Goal: Task Accomplishment & Management: Complete application form

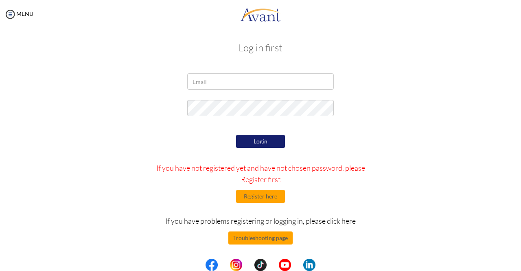
scroll to position [3, 0]
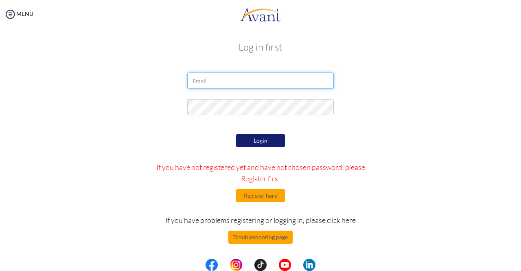
click at [259, 81] on input "email" at bounding box center [260, 80] width 147 height 16
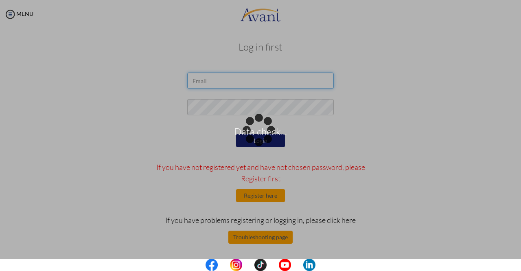
type input "[EMAIL_ADDRESS][DOMAIN_NAME]"
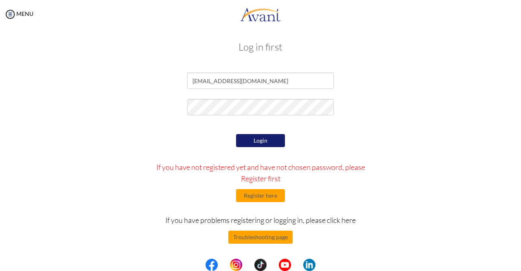
click at [263, 139] on button "Login" at bounding box center [260, 140] width 49 height 13
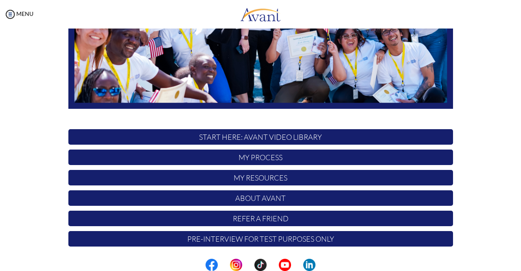
scroll to position [182, 0]
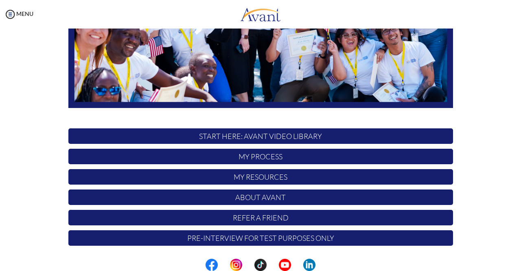
click at [276, 155] on p "My Process" at bounding box center [260, 156] width 385 height 15
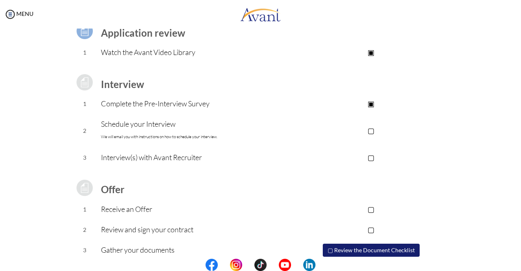
scroll to position [99, 0]
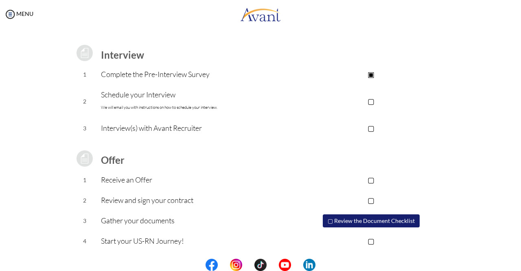
click at [10, 7] on div "MENU" at bounding box center [16, 135] width 33 height 271
click at [11, 14] on img at bounding box center [10, 14] width 12 height 12
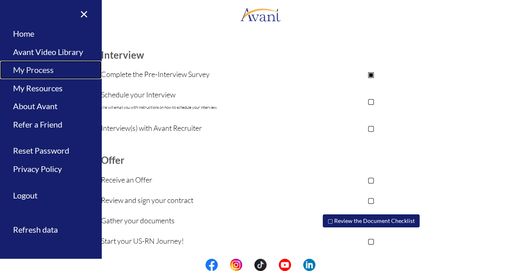
click at [42, 72] on link "My Process" at bounding box center [51, 70] width 102 height 18
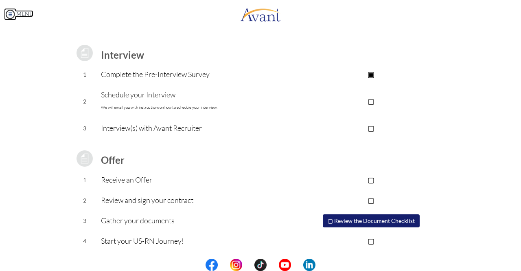
click at [8, 13] on img at bounding box center [10, 14] width 12 height 12
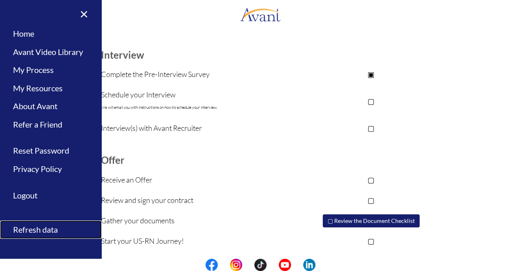
click at [27, 230] on link "Refresh data" at bounding box center [51, 229] width 102 height 18
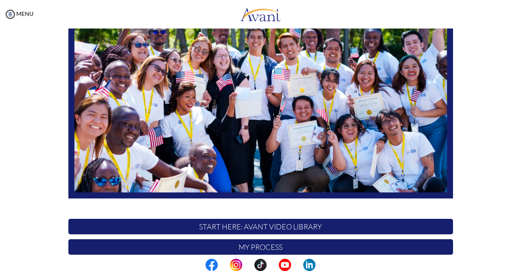
scroll to position [182, 0]
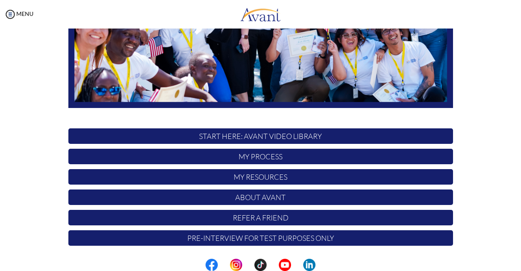
click at [272, 239] on p "Pre-Interview for test purposes only" at bounding box center [260, 237] width 385 height 15
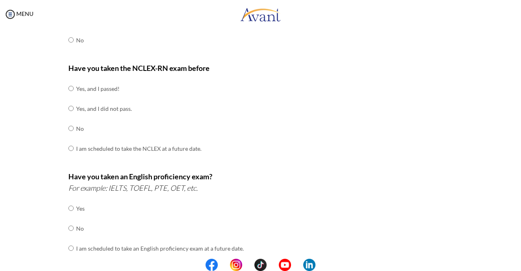
scroll to position [81, 0]
click at [74, 40] on td at bounding box center [75, 39] width 2 height 20
click at [69, 40] on input "radio" at bounding box center [70, 39] width 5 height 16
radio input "true"
drag, startPoint x: 70, startPoint y: 127, endPoint x: 76, endPoint y: 132, distance: 8.4
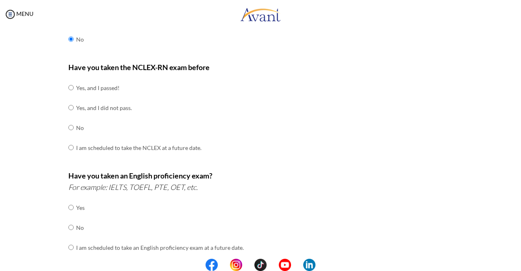
click at [74, 127] on td at bounding box center [75, 128] width 2 height 20
click at [70, 130] on tr "No" at bounding box center [134, 128] width 133 height 20
click at [68, 128] on input "radio" at bounding box center [70, 127] width 5 height 16
radio input "true"
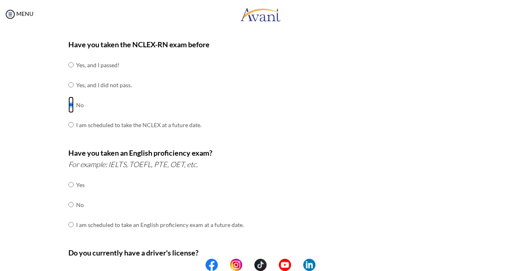
scroll to position [122, 0]
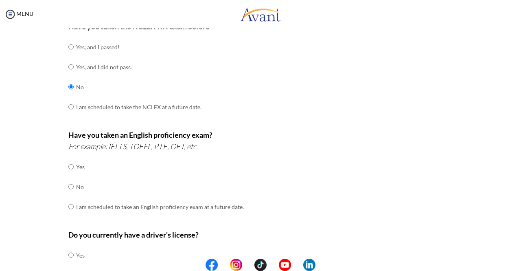
click at [74, 189] on td at bounding box center [75, 187] width 2 height 20
click at [68, 183] on input "radio" at bounding box center [70, 186] width 5 height 16
radio input "true"
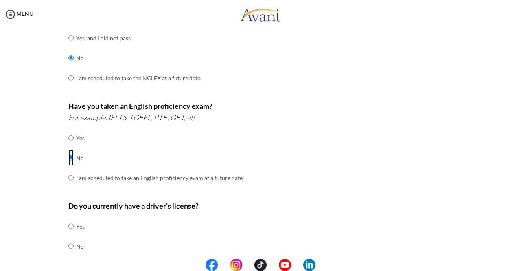
scroll to position [204, 0]
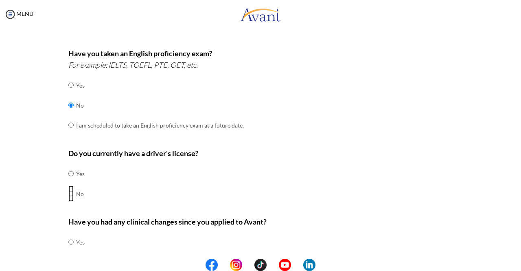
click at [68, 190] on input "radio" at bounding box center [70, 193] width 5 height 16
radio input "true"
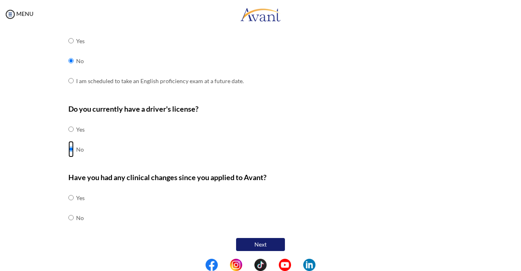
scroll to position [248, 0]
click at [68, 217] on input "radio" at bounding box center [70, 217] width 5 height 16
radio input "true"
click at [272, 243] on button "Next" at bounding box center [260, 243] width 49 height 13
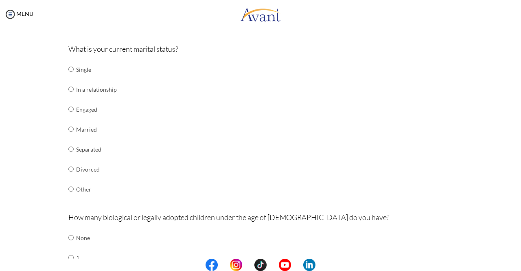
scroll to position [98, 0]
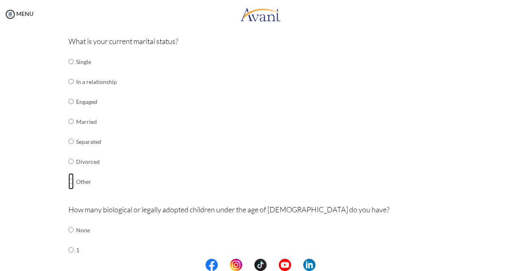
click at [68, 178] on input "radio" at bounding box center [70, 181] width 5 height 16
radio input "true"
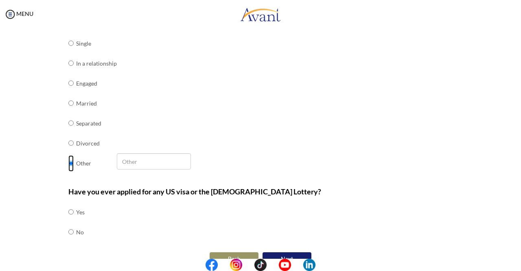
scroll to position [132, 0]
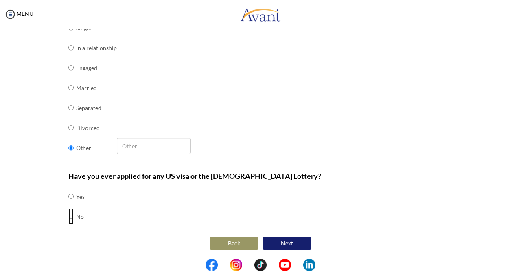
drag, startPoint x: 66, startPoint y: 213, endPoint x: 73, endPoint y: 213, distance: 7.7
click at [68, 213] on input "radio" at bounding box center [70, 216] width 5 height 16
radio input "true"
click at [293, 239] on button "Next" at bounding box center [287, 243] width 49 height 13
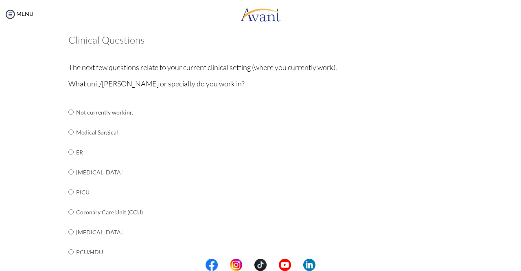
scroll to position [57, 0]
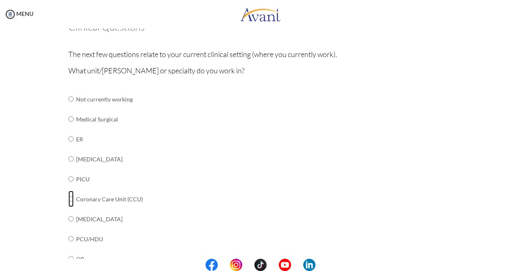
click at [69, 199] on input "radio" at bounding box center [70, 199] width 5 height 16
radio input "true"
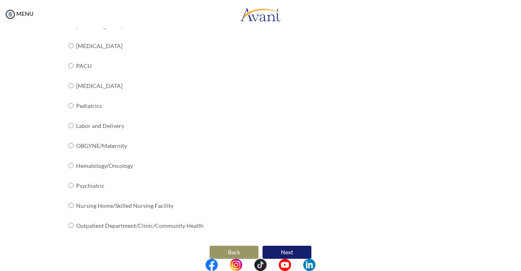
scroll to position [317, 0]
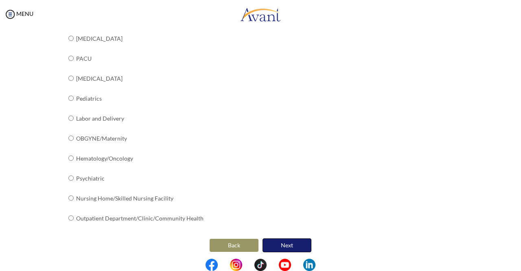
click at [282, 242] on button "Next" at bounding box center [287, 245] width 49 height 14
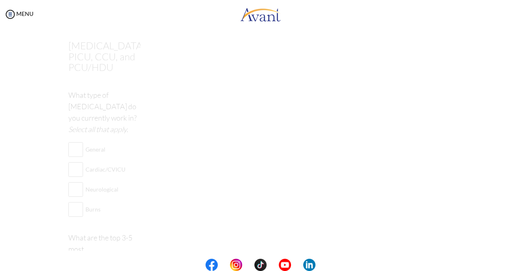
scroll to position [16, 0]
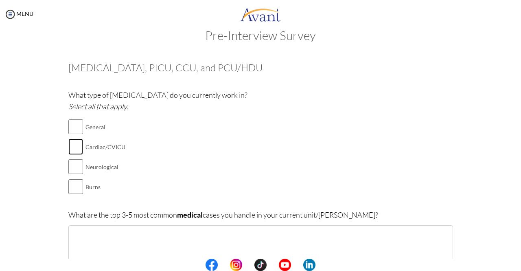
click at [77, 142] on input "checkbox" at bounding box center [75, 146] width 15 height 16
checkbox input "true"
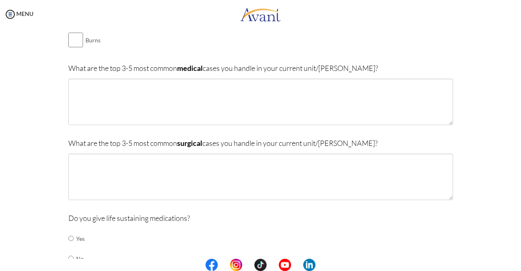
scroll to position [179, 0]
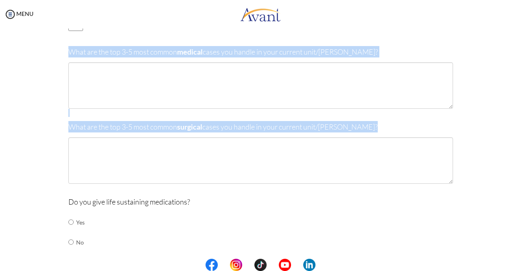
drag, startPoint x: 66, startPoint y: 49, endPoint x: 384, endPoint y: 167, distance: 340.2
copy div "What are the top 3-5 most common medical cases you handle in your current unit/…"
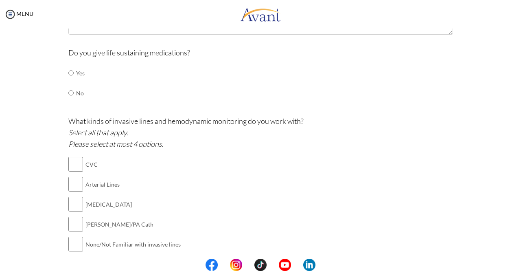
scroll to position [261, 0]
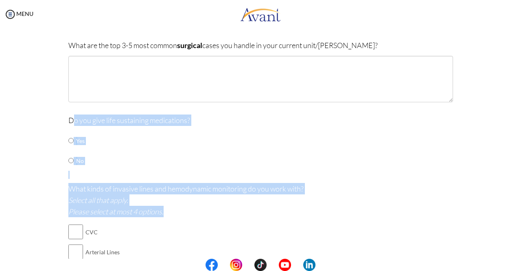
drag, startPoint x: 86, startPoint y: 122, endPoint x: 179, endPoint y: 251, distance: 159.5
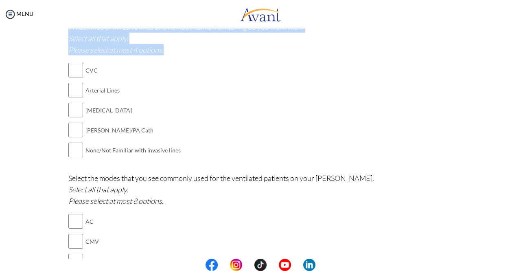
scroll to position [424, 0]
copy div "o you give life sustaining medications? Yes No What kind of life sustaining med…"
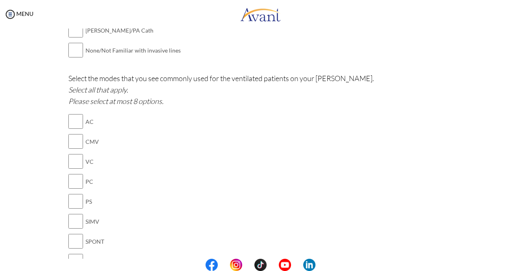
scroll to position [464, 0]
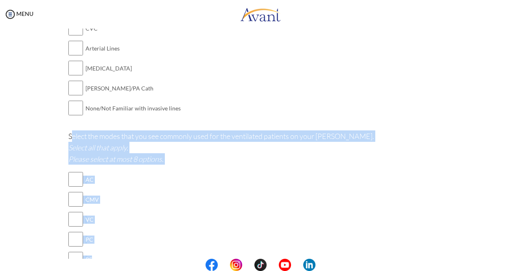
drag, startPoint x: 68, startPoint y: 135, endPoint x: 109, endPoint y: 253, distance: 124.4
click at [109, 253] on div "Select the modes that you see commonly used for the ventilated patients on your…" at bounding box center [260, 243] width 385 height 227
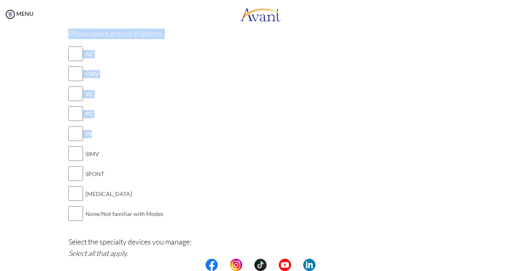
scroll to position [546, 0]
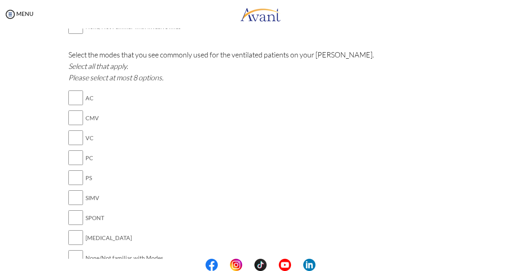
click at [292, 171] on div "Select the modes that you see commonly used for the ventilated patients on your…" at bounding box center [260, 162] width 385 height 227
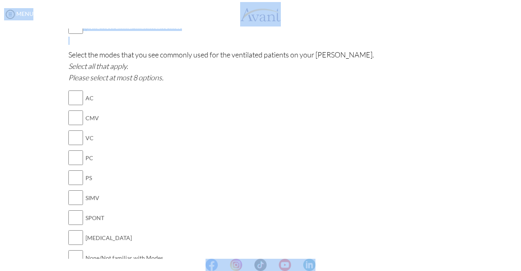
drag, startPoint x: 64, startPoint y: 53, endPoint x: 521, endPoint y: 236, distance: 492.4
click at [509, 270] on html "Maintenance break. Please come back in 2 hours. MENU My Status What is the next…" at bounding box center [260, 135] width 521 height 271
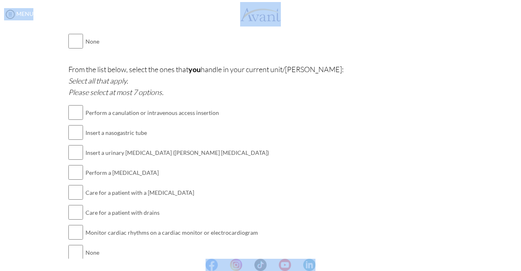
scroll to position [985, 0]
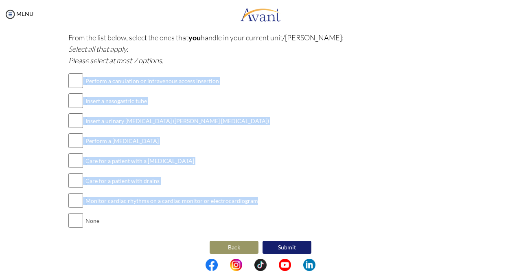
drag, startPoint x: 237, startPoint y: 202, endPoint x: 76, endPoint y: 212, distance: 161.6
click at [76, 213] on div "From the list below, select the ones that you handle in your current unit/[PERS…" at bounding box center [260, 135] width 385 height 207
click at [123, 211] on td "None" at bounding box center [178, 221] width 184 height 20
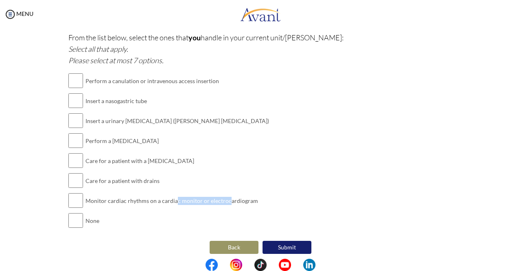
drag, startPoint x: 215, startPoint y: 193, endPoint x: 178, endPoint y: 198, distance: 37.4
click at [171, 193] on td "Monitor cardiac rhythms on a cardiac monitor or electrocardiogram" at bounding box center [178, 201] width 184 height 20
click at [268, 206] on div "From the list below, select the ones that you handle in your current unit/[PERS…" at bounding box center [260, 135] width 385 height 207
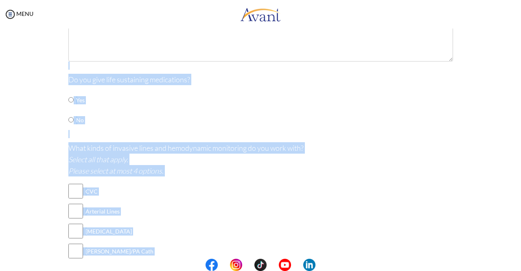
scroll to position [296, 0]
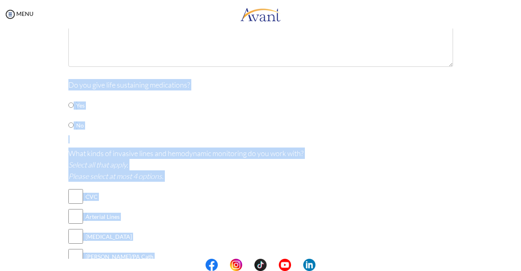
drag, startPoint x: 260, startPoint y: 197, endPoint x: 57, endPoint y: 81, distance: 233.7
copy div "Do you give life sustaining medications? Yes No What kind of life sustaining me…"
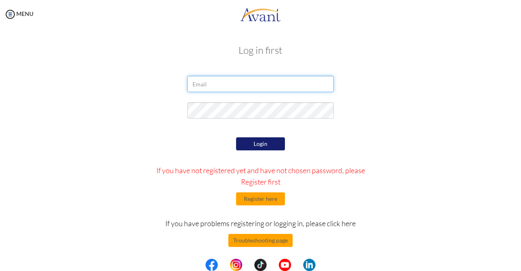
click at [218, 84] on input "email" at bounding box center [260, 84] width 147 height 16
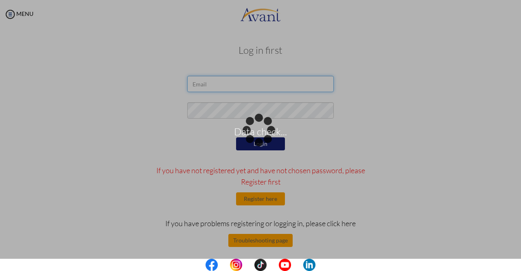
type input "[EMAIL_ADDRESS][DOMAIN_NAME]"
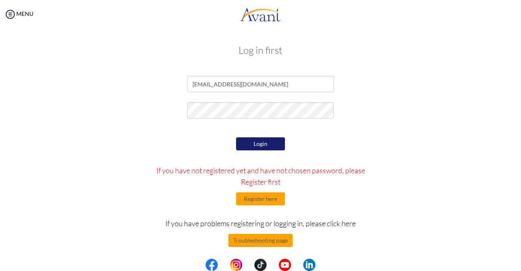
click at [258, 141] on button "Login" at bounding box center [260, 143] width 49 height 13
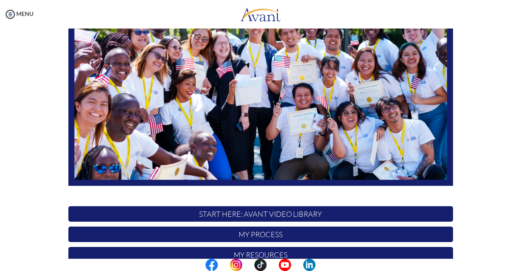
scroll to position [182, 0]
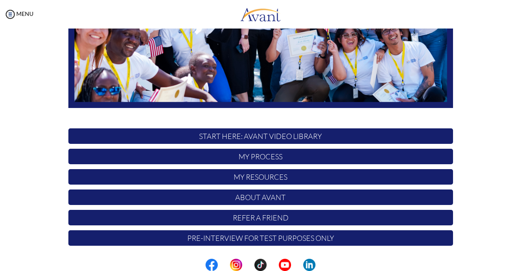
click at [255, 157] on p "My Process" at bounding box center [260, 156] width 385 height 15
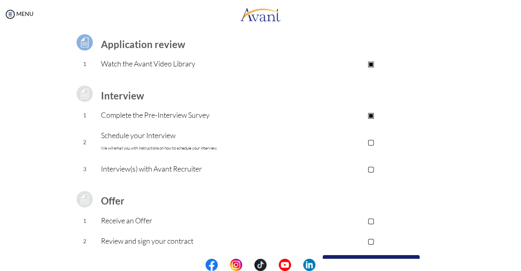
scroll to position [99, 0]
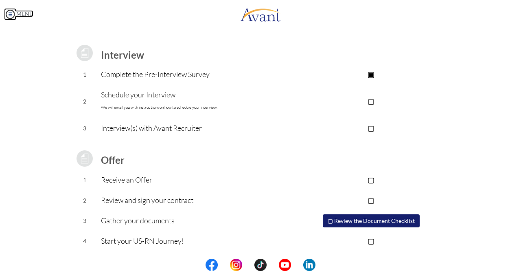
click at [7, 14] on img at bounding box center [10, 14] width 12 height 12
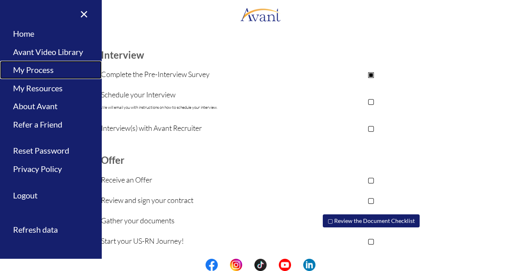
click at [15, 68] on link "My Process" at bounding box center [51, 70] width 102 height 18
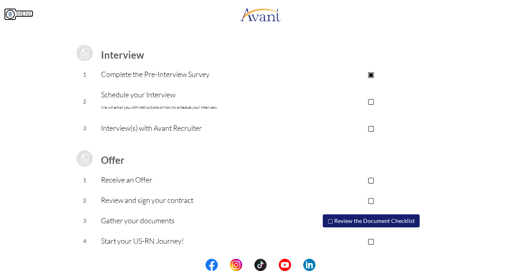
click at [11, 16] on img at bounding box center [10, 14] width 12 height 12
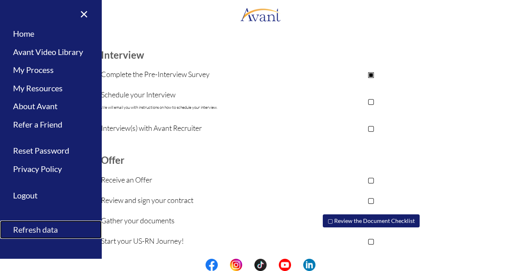
click at [51, 235] on link "Refresh data" at bounding box center [51, 229] width 102 height 18
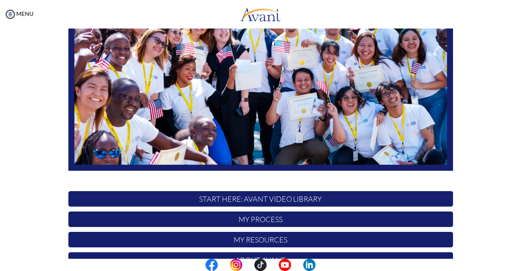
scroll to position [182, 0]
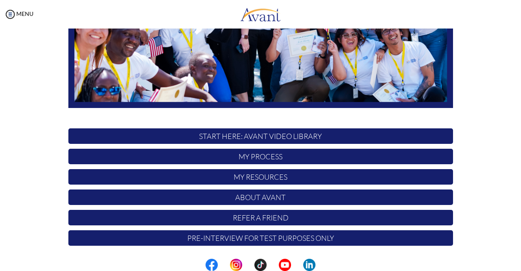
click at [246, 239] on p "Pre-Interview for test purposes only" at bounding box center [260, 237] width 385 height 15
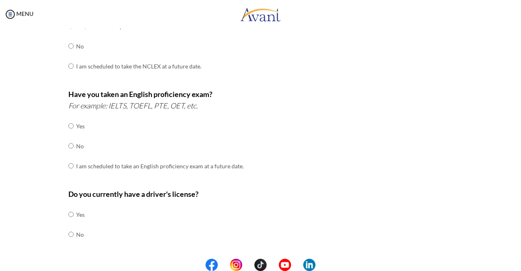
scroll to position [0, 0]
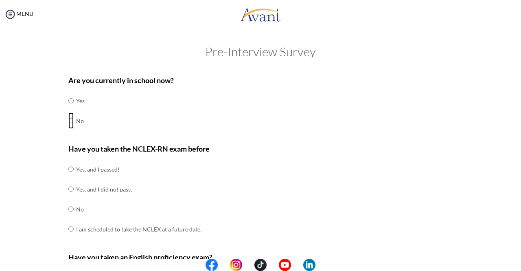
click at [68, 120] on input "radio" at bounding box center [70, 120] width 5 height 16
radio input "true"
click at [68, 208] on input "radio" at bounding box center [70, 209] width 5 height 16
radio input "true"
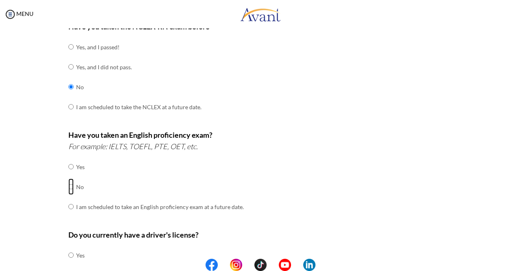
click at [68, 185] on input "radio" at bounding box center [70, 186] width 5 height 16
radio input "true"
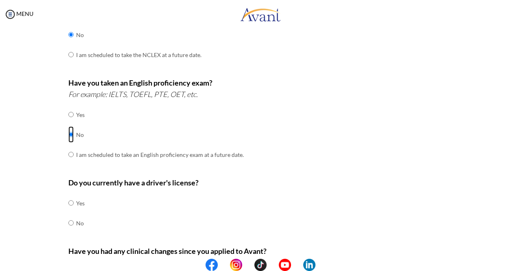
scroll to position [248, 0]
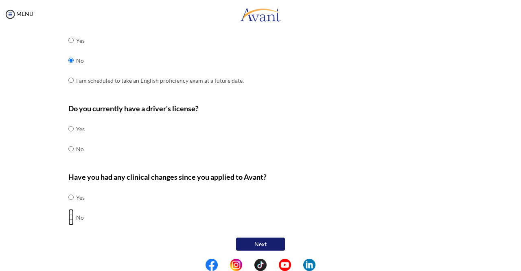
click at [68, 215] on input "radio" at bounding box center [70, 217] width 5 height 16
radio input "true"
click at [68, 147] on input "radio" at bounding box center [70, 149] width 5 height 16
radio input "true"
click at [270, 249] on center "Next" at bounding box center [260, 243] width 385 height 17
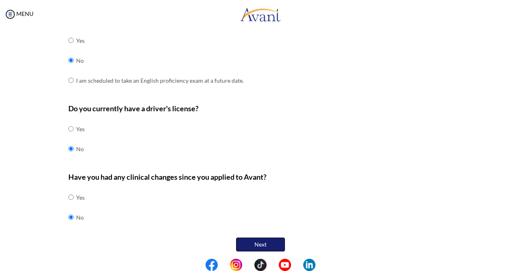
click at [274, 243] on button "Next" at bounding box center [260, 244] width 49 height 14
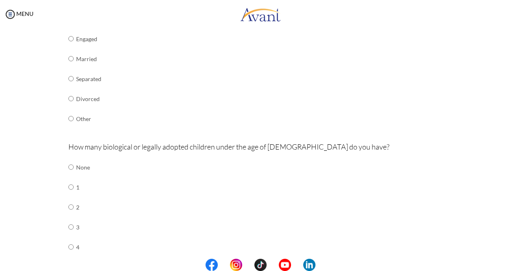
scroll to position [179, 0]
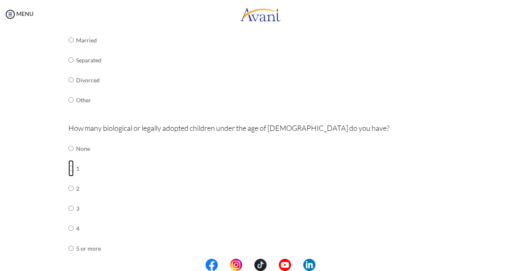
click at [70, 172] on input "radio" at bounding box center [70, 168] width 5 height 16
radio input "true"
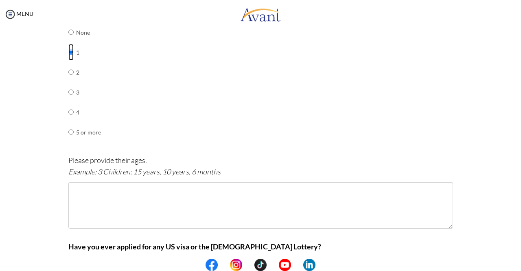
scroll to position [365, 0]
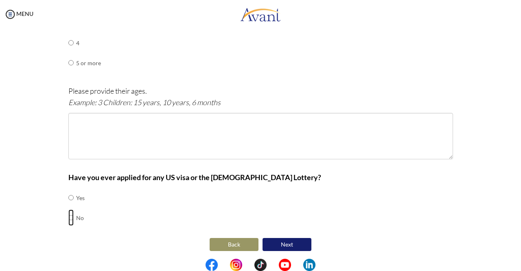
click at [68, 215] on input "radio" at bounding box center [70, 217] width 5 height 16
radio input "true"
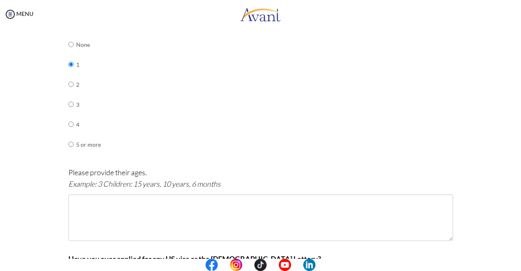
scroll to position [79, 0]
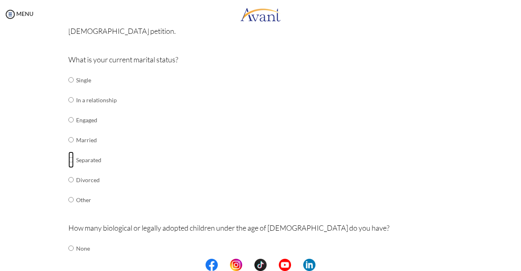
drag, startPoint x: 65, startPoint y: 157, endPoint x: 69, endPoint y: 162, distance: 6.7
click at [68, 158] on input "radio" at bounding box center [70, 160] width 5 height 16
radio input "true"
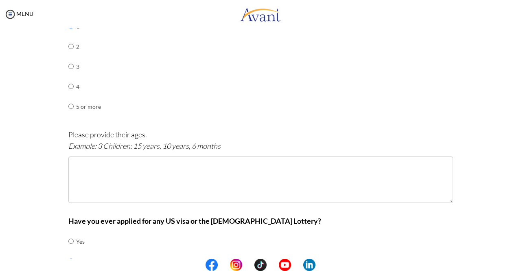
scroll to position [365, 0]
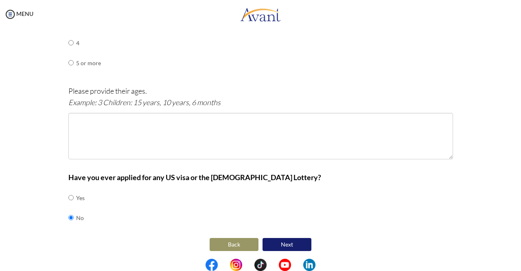
click at [291, 232] on div "Have you ever applied for any US visa or the Green Card Lottery? Yes No" at bounding box center [260, 203] width 385 height 64
click at [289, 242] on button "Next" at bounding box center [287, 244] width 49 height 13
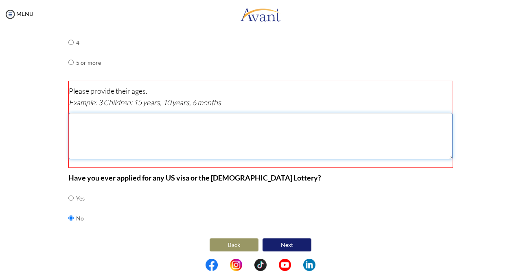
click at [192, 138] on textarea at bounding box center [261, 136] width 384 height 46
type textarea "11"
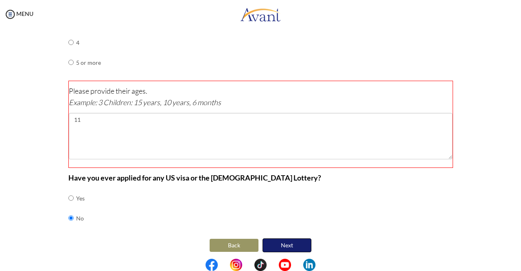
click at [268, 240] on button "Next" at bounding box center [287, 245] width 49 height 14
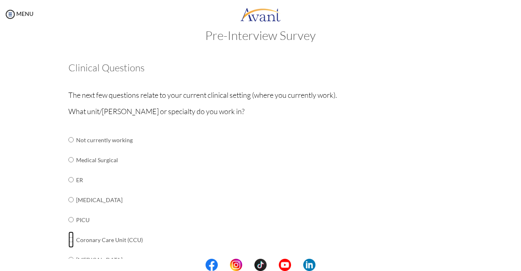
click at [68, 241] on input "radio" at bounding box center [70, 239] width 5 height 16
radio input "true"
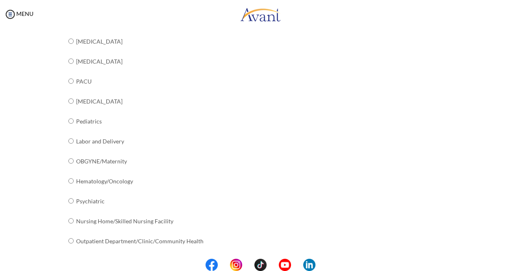
scroll to position [317, 0]
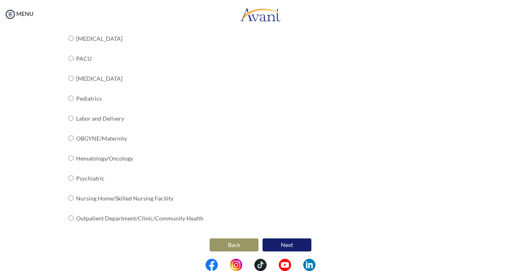
click at [290, 240] on button "Next" at bounding box center [287, 244] width 49 height 13
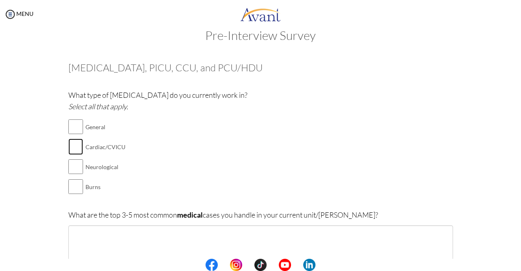
click at [70, 146] on input "checkbox" at bounding box center [75, 146] width 15 height 16
checkbox input "true"
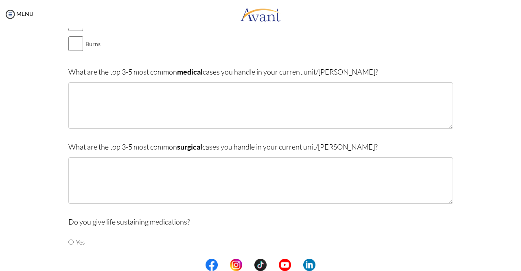
scroll to position [179, 0]
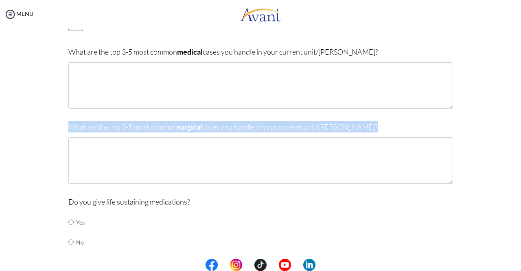
drag, startPoint x: 68, startPoint y: 124, endPoint x: 344, endPoint y: 136, distance: 276.0
click at [344, 136] on div "What are the top 3-5 most common surgical cases you handle in your current unit…" at bounding box center [260, 156] width 385 height 71
copy div "What are the top 3-5 most common surgical cases you handle in your current unit…"
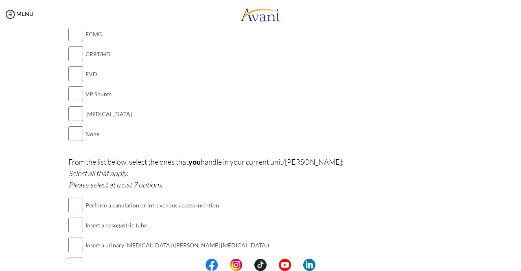
scroll to position [781, 0]
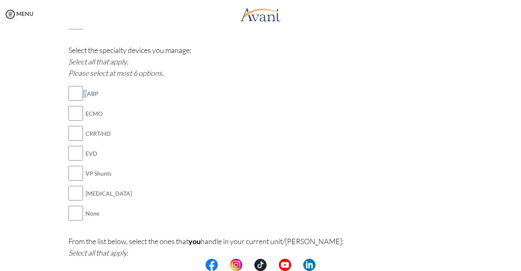
drag, startPoint x: 83, startPoint y: 88, endPoint x: 114, endPoint y: 151, distance: 70.7
click at [111, 206] on div "Select the specialty devices you manage: Select all that apply. Please select a…" at bounding box center [260, 137] width 385 height 187
click at [116, 114] on div "Select the specialty devices you manage: Select all that apply. Please select a…" at bounding box center [260, 137] width 385 height 187
drag, startPoint x: 82, startPoint y: 92, endPoint x: 116, endPoint y: 156, distance: 72.7
click at [116, 187] on div "Select the specialty devices you manage: Select all that apply. Please select a…" at bounding box center [260, 137] width 385 height 187
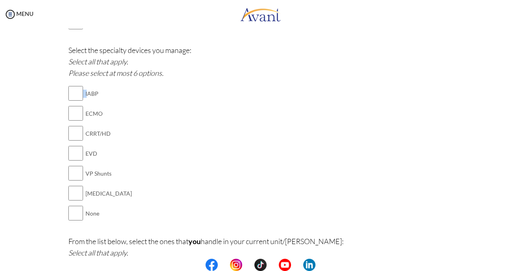
copy table
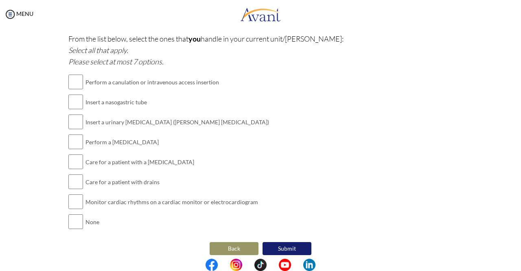
scroll to position [985, 0]
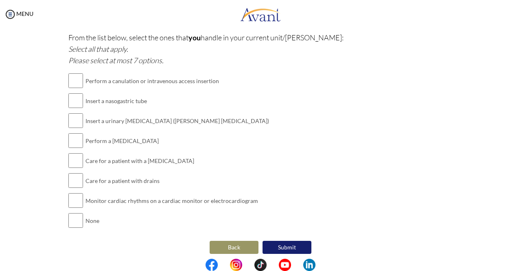
click at [336, 128] on div "From the list below, select the ones that you handle in your current unit/[PERS…" at bounding box center [260, 135] width 385 height 207
drag, startPoint x: 81, startPoint y: 75, endPoint x: 258, endPoint y: 198, distance: 215.6
click at [257, 199] on div "From the list below, select the ones that you handle in your current unit/[PERS…" at bounding box center [260, 135] width 385 height 207
click at [258, 198] on div "From the list below, select the ones that you handle in your current unit/[PERS…" at bounding box center [260, 135] width 385 height 207
drag, startPoint x: 83, startPoint y: 78, endPoint x: 344, endPoint y: 228, distance: 301.1
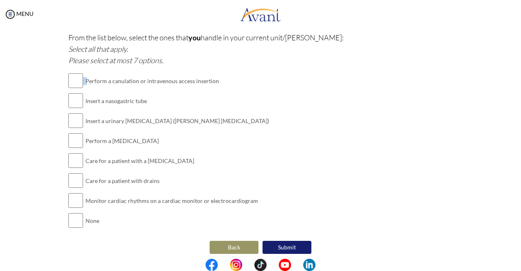
click at [345, 229] on div "From the list below, select the ones that you handle in your current unit/[PERS…" at bounding box center [260, 135] width 385 height 207
copy table
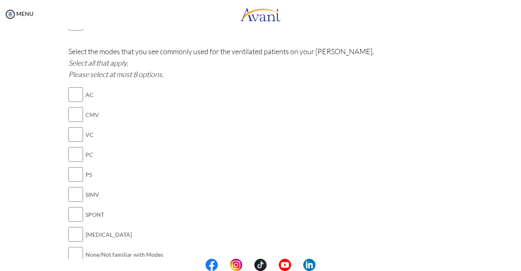
scroll to position [537, 0]
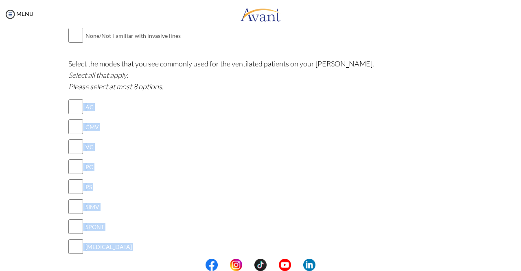
drag, startPoint x: 80, startPoint y: 103, endPoint x: 104, endPoint y: 253, distance: 152.3
click at [104, 253] on tbody "AC CMV VC PC PS SIMV SPONT CPAP None/Not familiar with Modes" at bounding box center [115, 187] width 95 height 180
copy tbody "AC CMV VC PC PS SIMV SPONT CPAP None/No"
